Goal: Task Accomplishment & Management: Complete application form

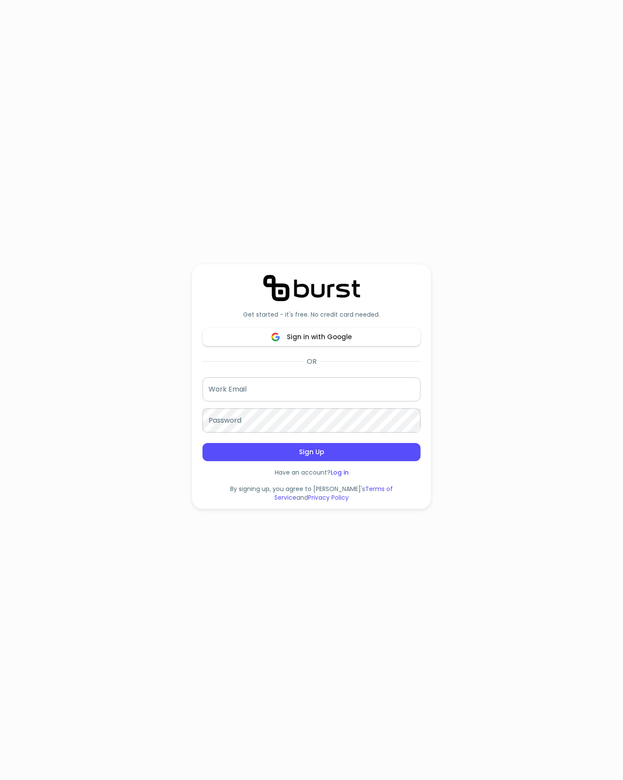
scroll to position [130, 0]
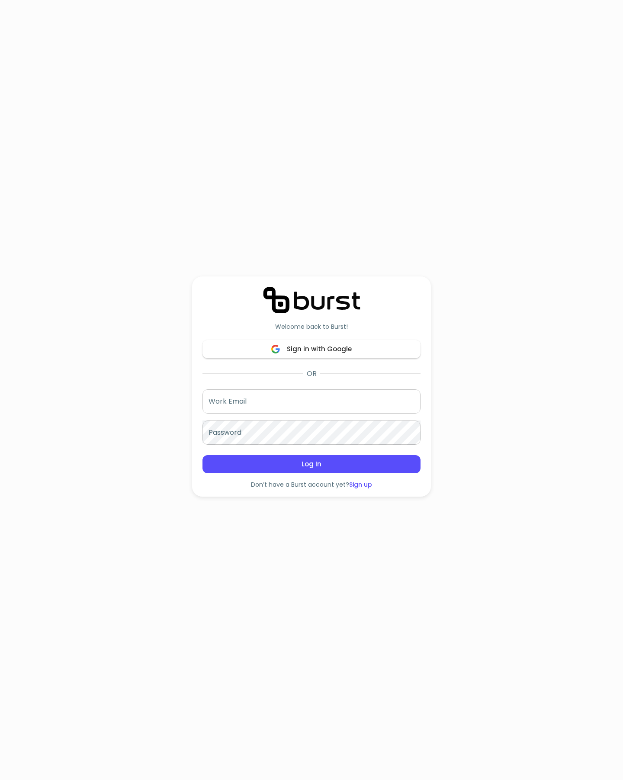
scroll to position [130, 0]
